Goal: Register for event/course

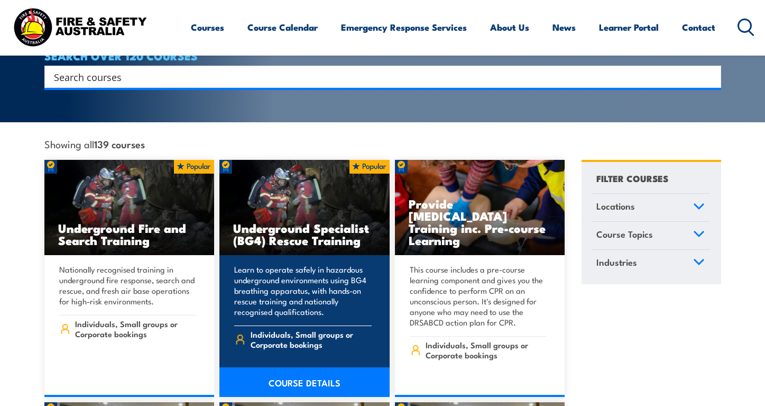
scroll to position [187, 0]
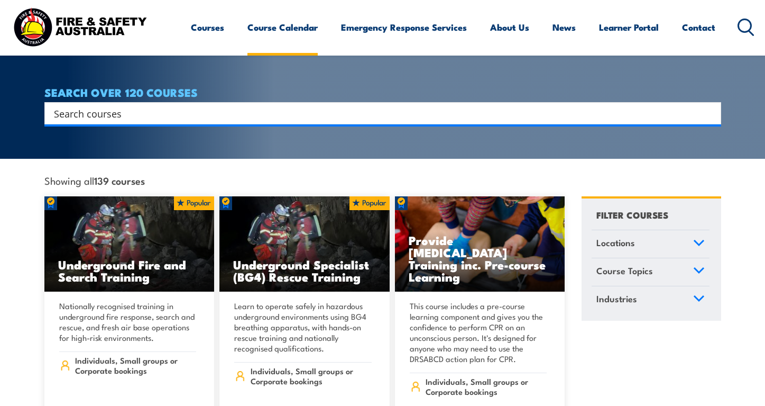
click at [262, 27] on link "Course Calendar" at bounding box center [282, 27] width 70 height 28
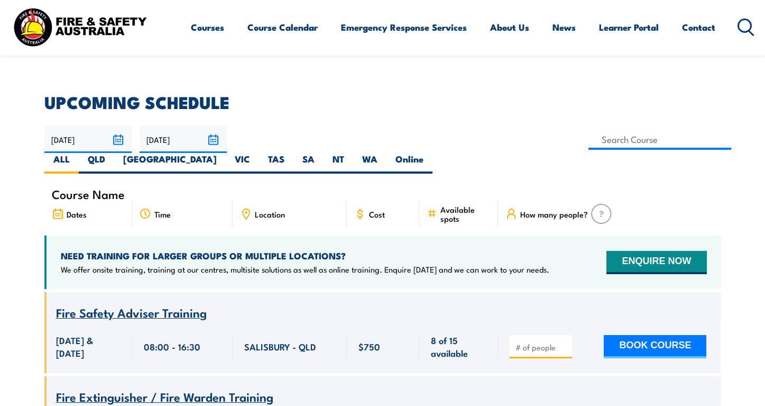
scroll to position [263, 0]
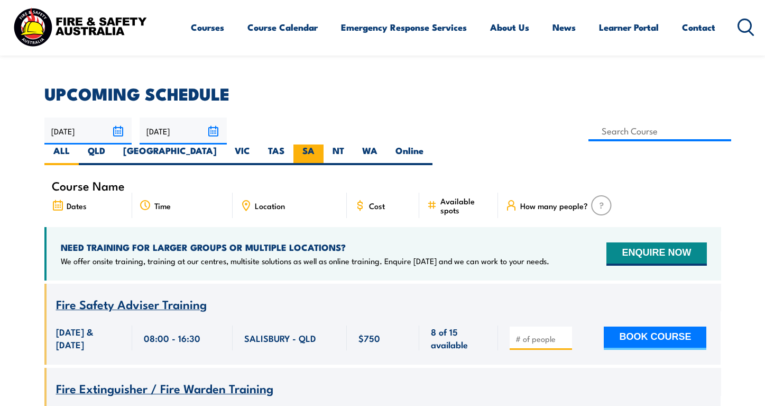
click at [324, 144] on label "SA" at bounding box center [308, 154] width 30 height 21
click at [322, 144] on input "SA" at bounding box center [318, 147] width 7 height 7
radio input "true"
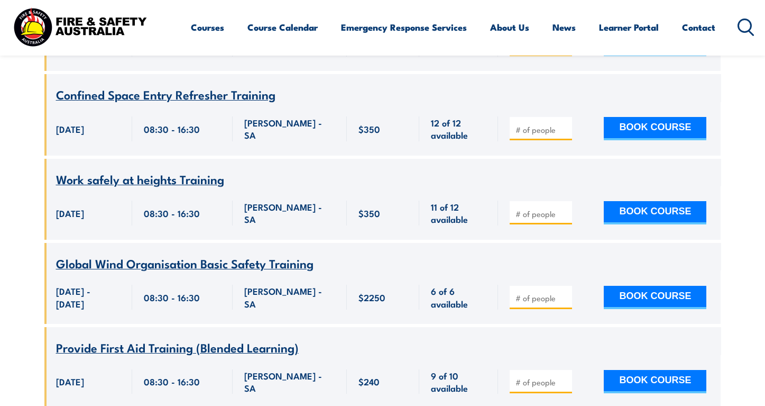
scroll to position [6875, 0]
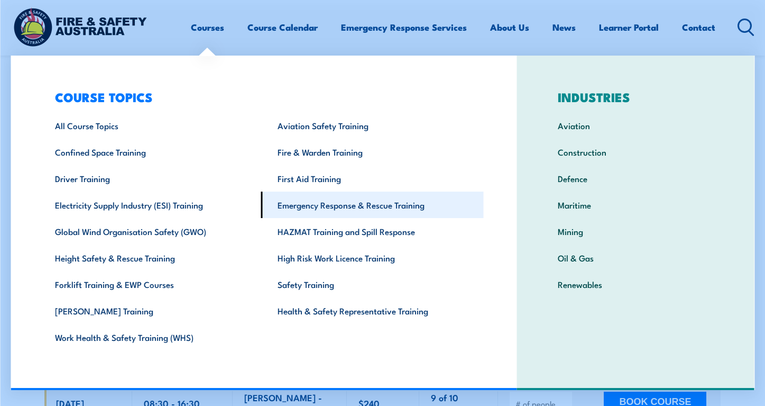
click at [298, 206] on link "Emergency Response & Rescue Training" at bounding box center [372, 204] width 223 height 26
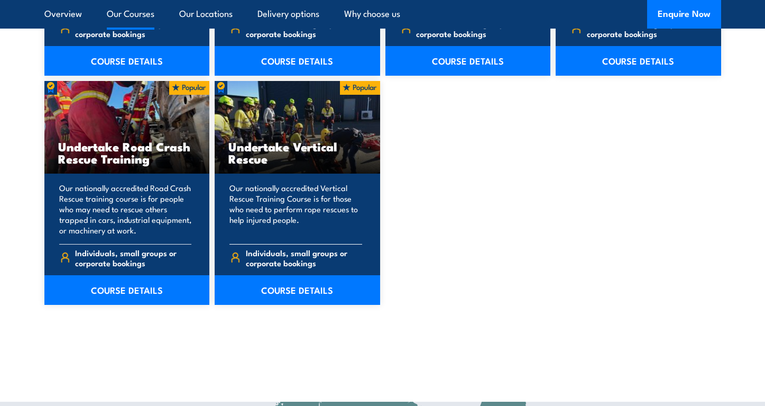
scroll to position [2167, 0]
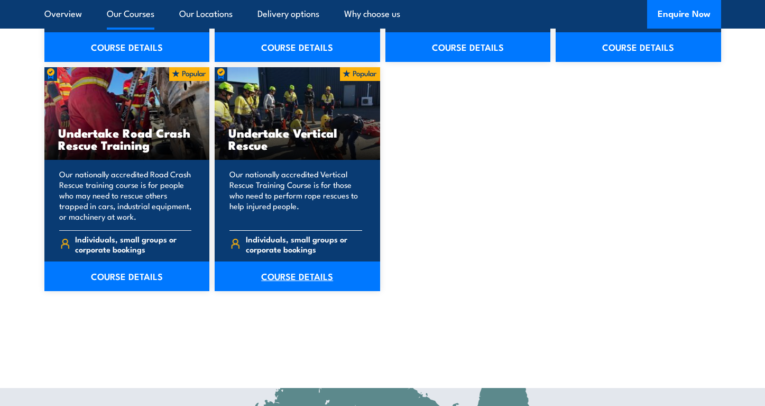
click at [297, 277] on link "COURSE DETAILS" at bounding box center [298, 276] width 166 height 30
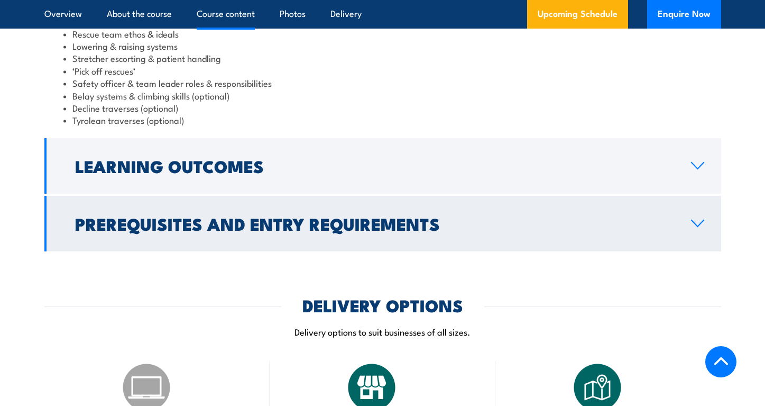
scroll to position [1098, 0]
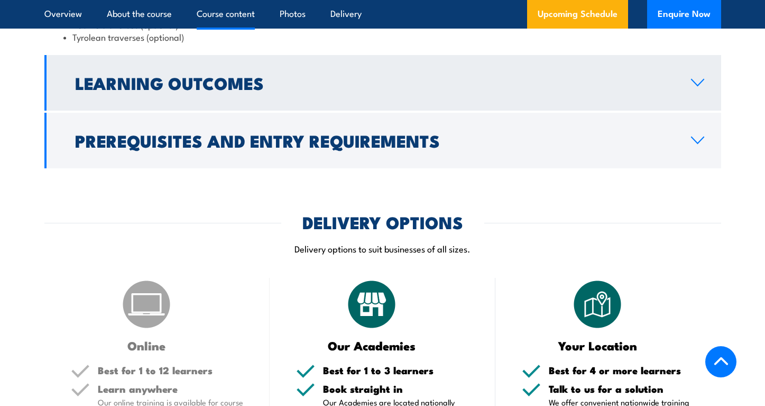
click at [375, 64] on link "Learning Outcomes" at bounding box center [382, 83] width 677 height 56
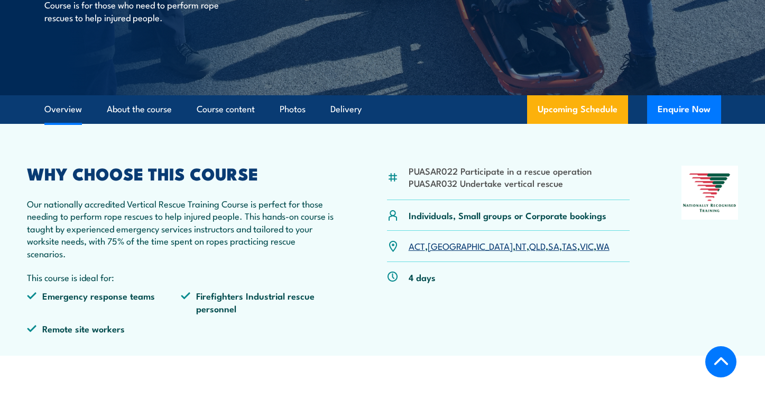
scroll to position [0, 0]
